Goal: Check status: Check status

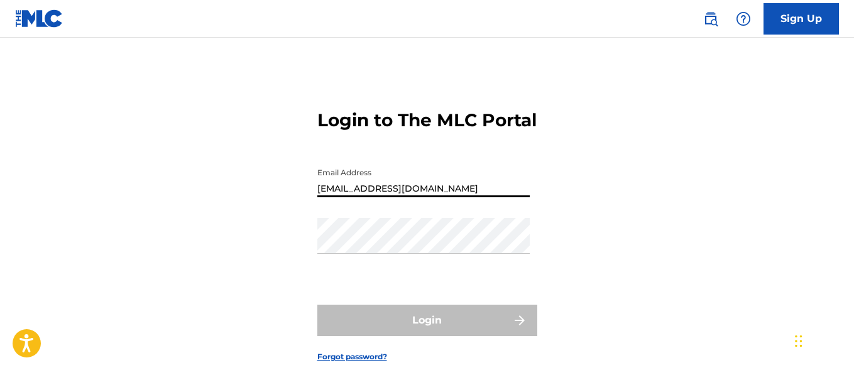
type input "[EMAIL_ADDRESS][DOMAIN_NAME]"
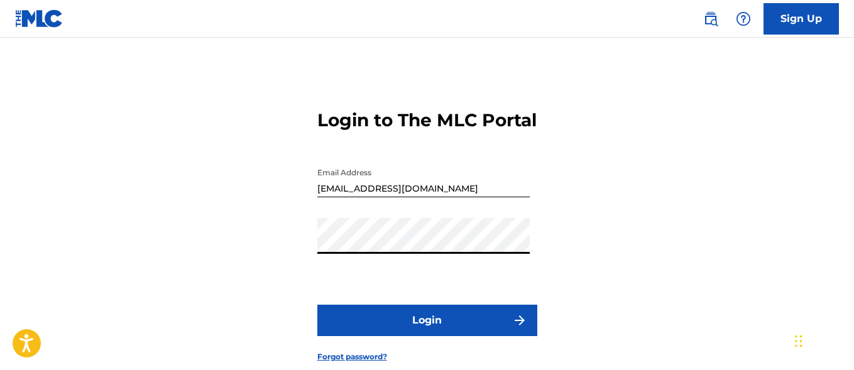
click at [427, 336] on button "Login" at bounding box center [428, 320] width 220 height 31
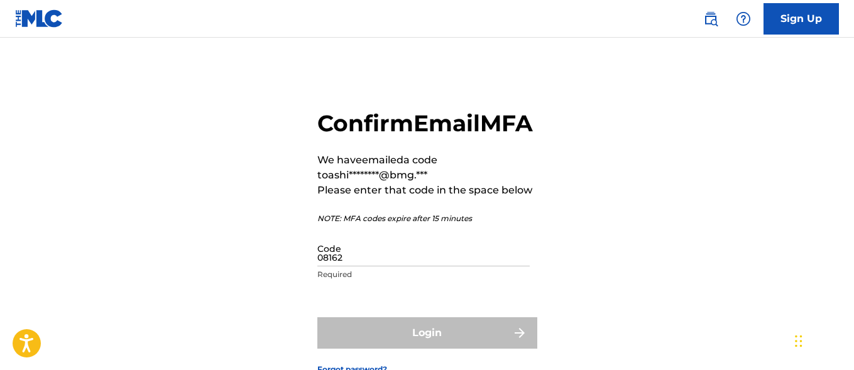
type input "081628"
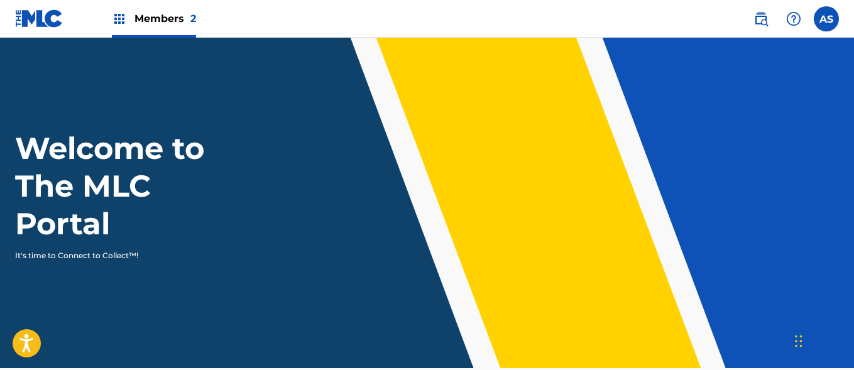
click at [119, 19] on img at bounding box center [119, 18] width 15 height 15
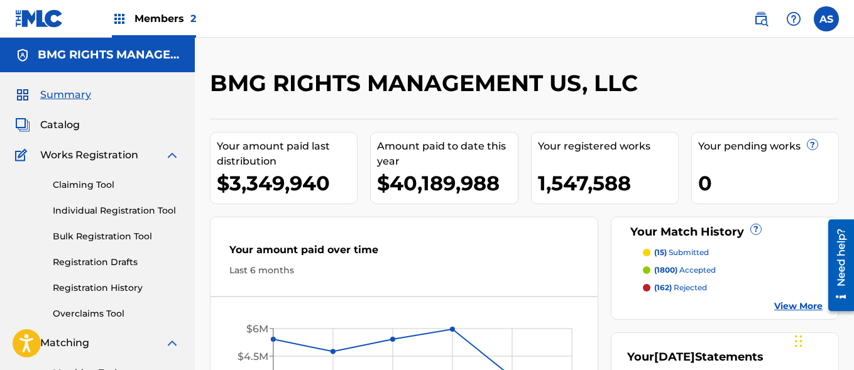
scroll to position [273, 0]
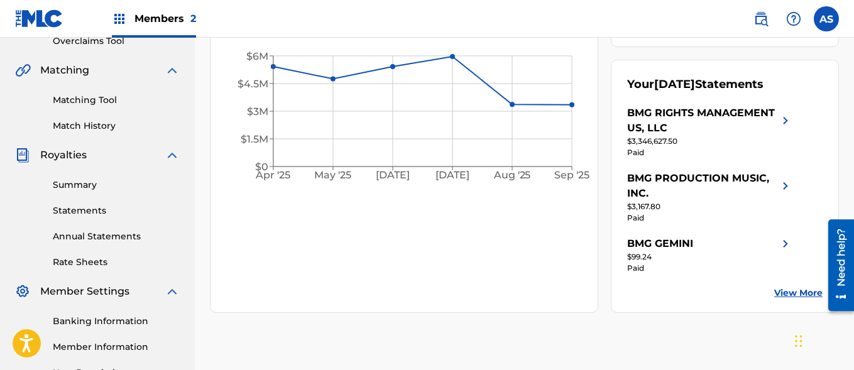
click at [116, 185] on link "Summary" at bounding box center [116, 185] width 127 height 13
